Goal: Navigation & Orientation: Find specific page/section

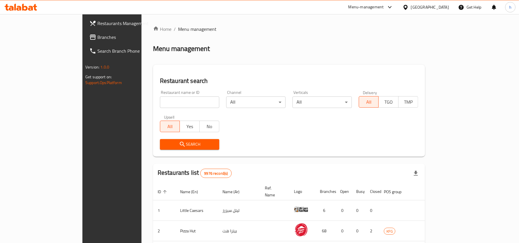
click at [97, 36] on span "Branches" at bounding box center [130, 37] width 67 height 7
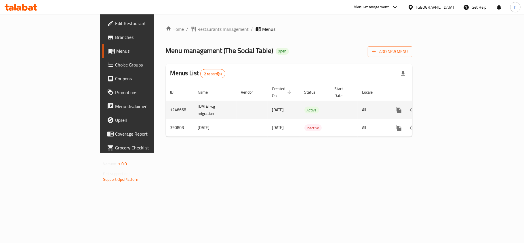
click at [444, 107] on icon "enhanced table" at bounding box center [440, 110] width 7 height 7
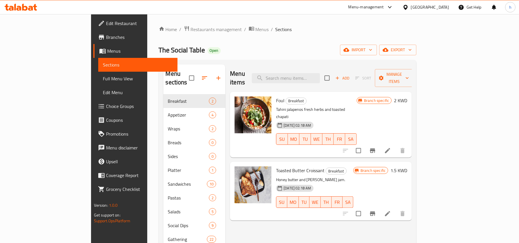
scroll to position [81, 0]
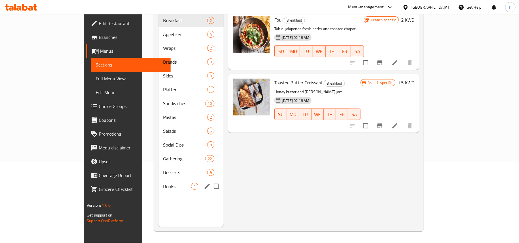
click at [158, 182] on div "Drinks 4" at bounding box center [190, 186] width 65 height 14
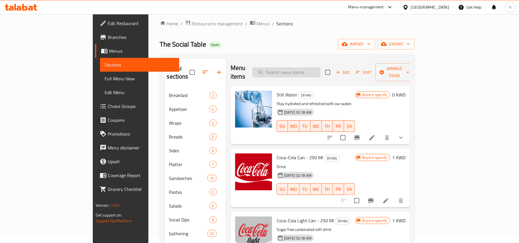
scroll to position [4, 0]
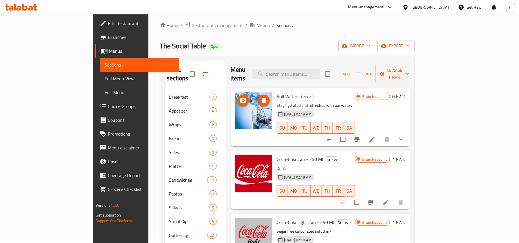
click at [235, 100] on img at bounding box center [253, 110] width 37 height 37
click at [374, 137] on icon at bounding box center [371, 139] width 5 height 5
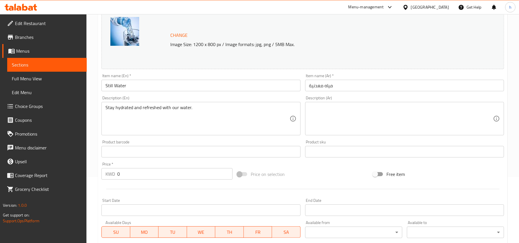
scroll to position [38, 0]
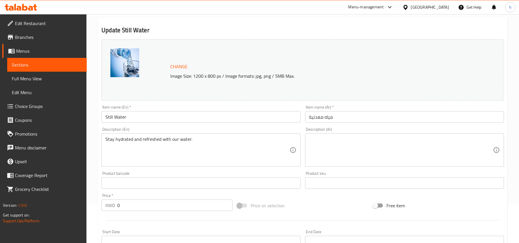
click at [43, 109] on span "Choice Groups" at bounding box center [48, 106] width 67 height 7
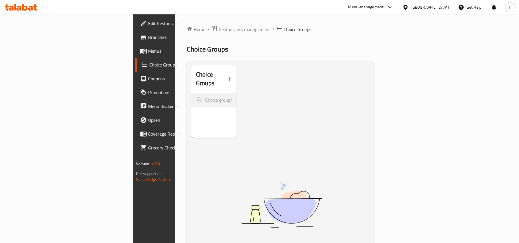
click at [135, 47] on link "Menus" at bounding box center [177, 51] width 84 height 14
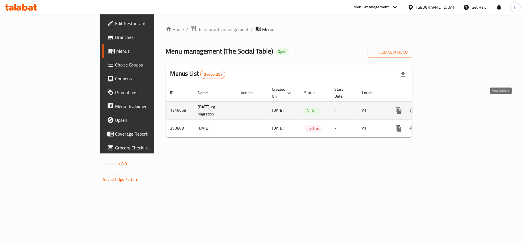
click at [444, 107] on icon "enhanced table" at bounding box center [440, 110] width 7 height 7
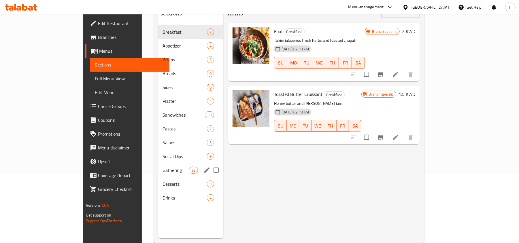
scroll to position [81, 0]
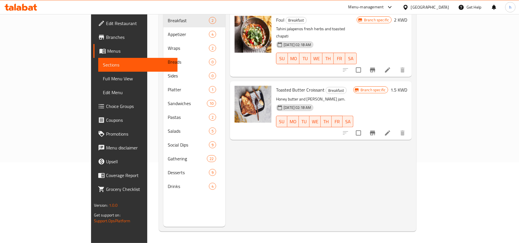
click at [163, 184] on div "Drinks 4" at bounding box center [194, 186] width 62 height 14
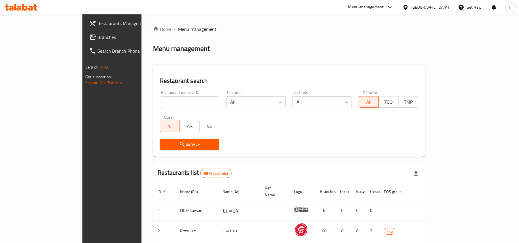
click at [97, 40] on span "Branches" at bounding box center [130, 37] width 67 height 7
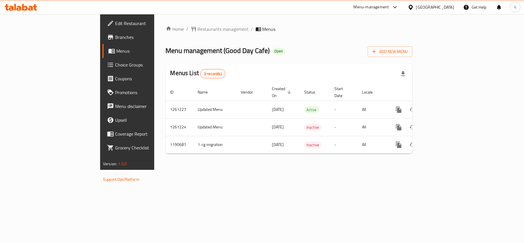
click at [414, 8] on icon at bounding box center [411, 7] width 6 height 6
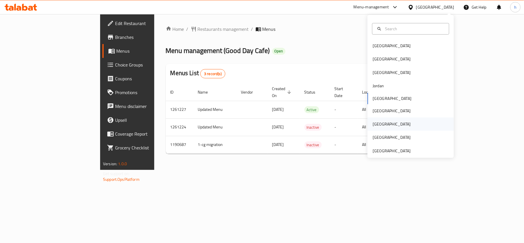
click at [375, 125] on div "[GEOGRAPHIC_DATA]" at bounding box center [392, 124] width 38 height 6
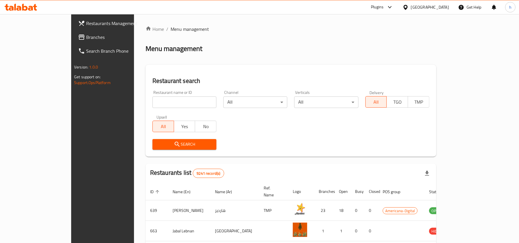
click at [86, 38] on span "Branches" at bounding box center [119, 37] width 67 height 7
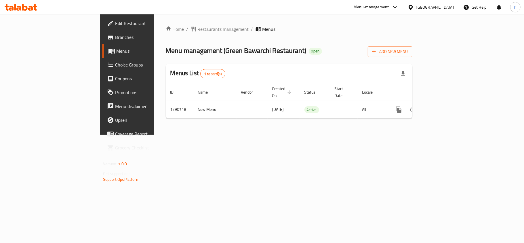
click at [398, 59] on div "Home / Restaurants management / Menus Menu management ( Green Bawarchi Restaura…" at bounding box center [289, 75] width 247 height 98
click at [416, 6] on div at bounding box center [412, 7] width 8 height 6
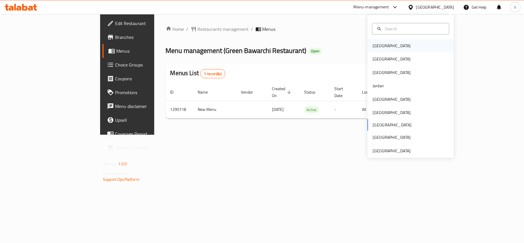
click at [378, 41] on div "[GEOGRAPHIC_DATA]" at bounding box center [391, 45] width 47 height 13
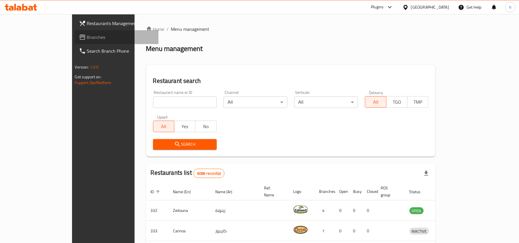
click at [87, 37] on span "Branches" at bounding box center [120, 37] width 67 height 7
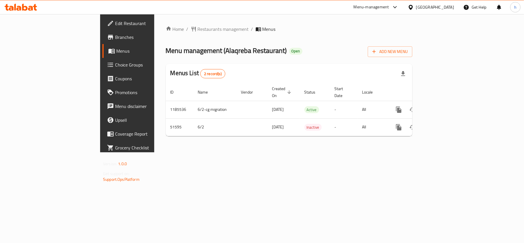
click at [414, 9] on icon at bounding box center [411, 7] width 6 height 6
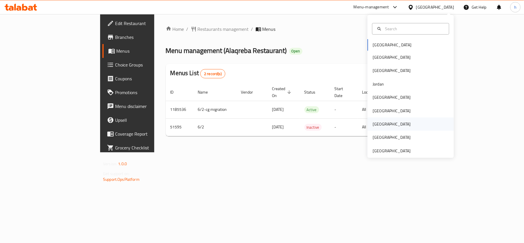
click at [373, 125] on div "[GEOGRAPHIC_DATA]" at bounding box center [392, 124] width 38 height 6
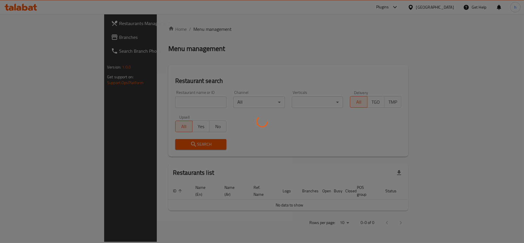
click at [23, 38] on div at bounding box center [262, 121] width 524 height 243
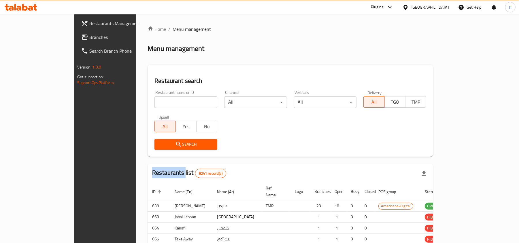
click at [23, 38] on div at bounding box center [259, 121] width 519 height 243
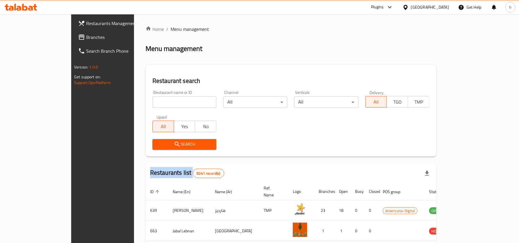
click at [71, 38] on div "Restaurants Management Branches Search Branch Phone Version: 1.0.0 Get support …" at bounding box center [259, 211] width 376 height 394
click at [86, 38] on span "Branches" at bounding box center [119, 37] width 67 height 7
